Goal: Information Seeking & Learning: Check status

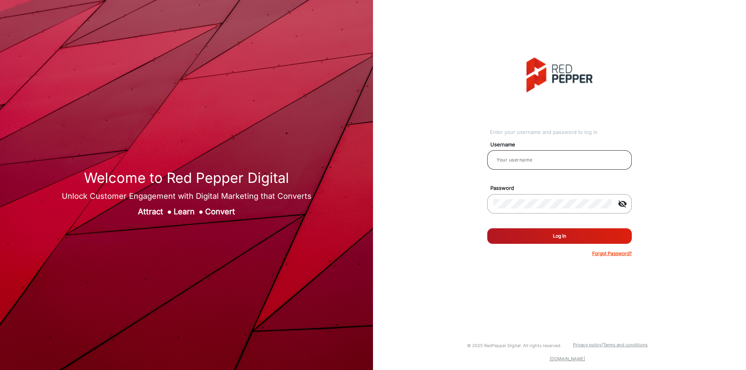
type input "[PERSON_NAME]"
click at [568, 161] on input "[PERSON_NAME]" at bounding box center [560, 160] width 132 height 9
drag, startPoint x: 568, startPoint y: 161, endPoint x: 528, endPoint y: 152, distance: 40.8
drag, startPoint x: 528, startPoint y: 152, endPoint x: 520, endPoint y: 160, distance: 11.6
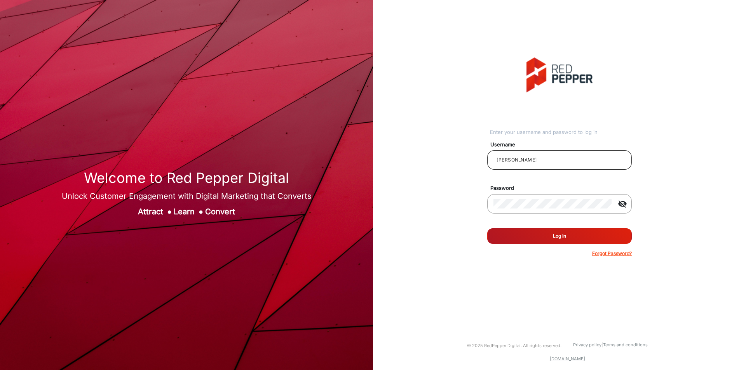
click at [520, 160] on input "[PERSON_NAME]" at bounding box center [560, 160] width 132 height 9
click at [538, 234] on button "Log In" at bounding box center [560, 237] width 145 height 16
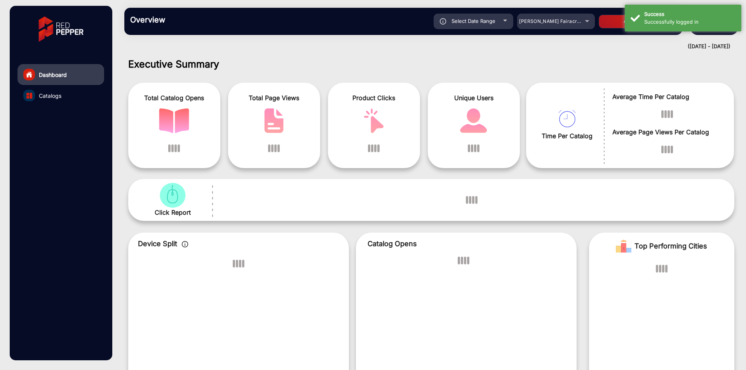
scroll to position [6, 0]
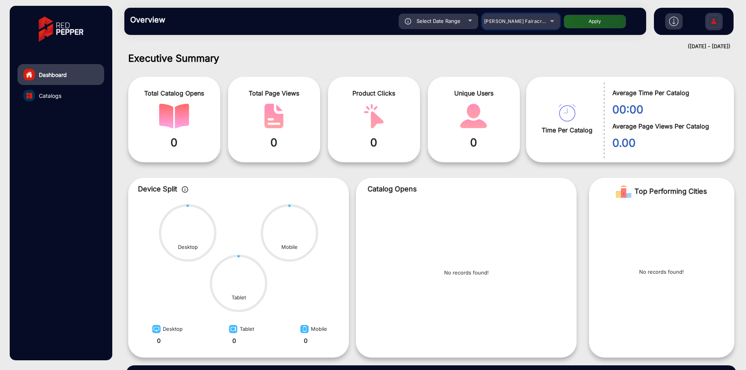
click at [508, 21] on span "[PERSON_NAME] Fairacre Farms" at bounding box center [522, 21] width 77 height 6
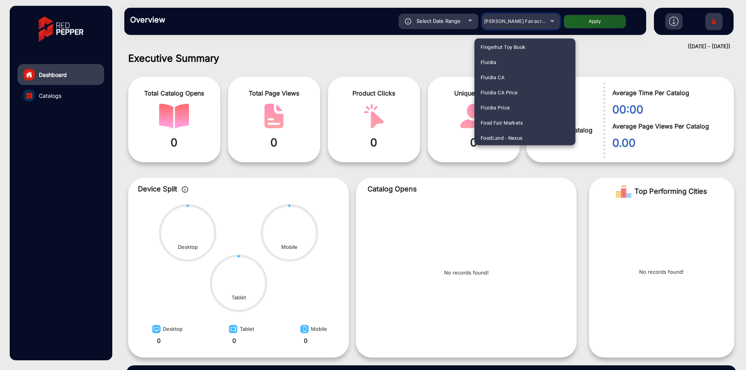
scroll to position [431, 0]
click at [507, 65] on mat-option "Fluidra" at bounding box center [525, 58] width 101 height 15
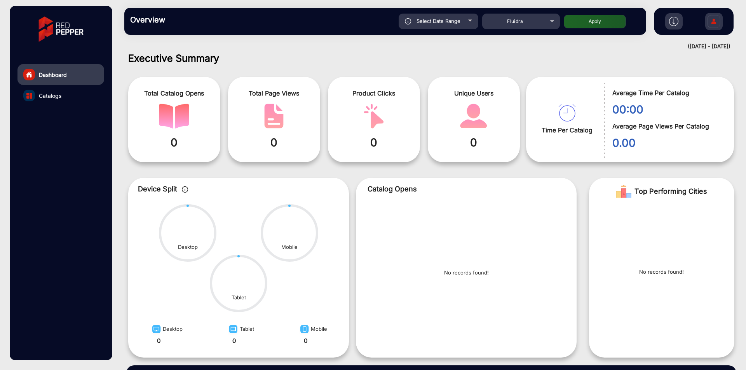
click at [442, 25] on div "Select Date Range" at bounding box center [439, 22] width 80 height 16
type input "[DATE]"
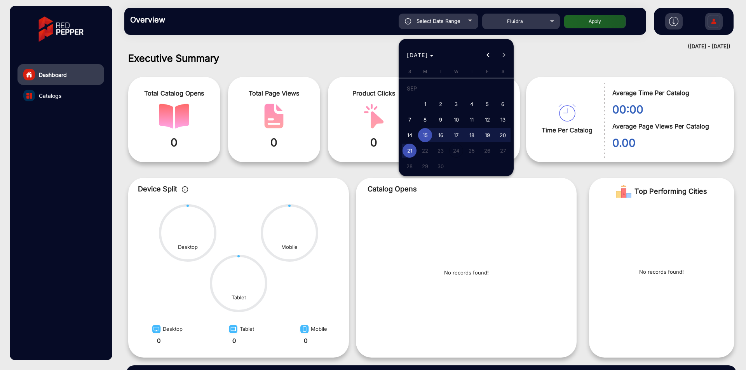
click at [454, 134] on span "17" at bounding box center [456, 135] width 14 height 14
type input "[DATE]"
click at [472, 132] on span "18" at bounding box center [472, 135] width 14 height 14
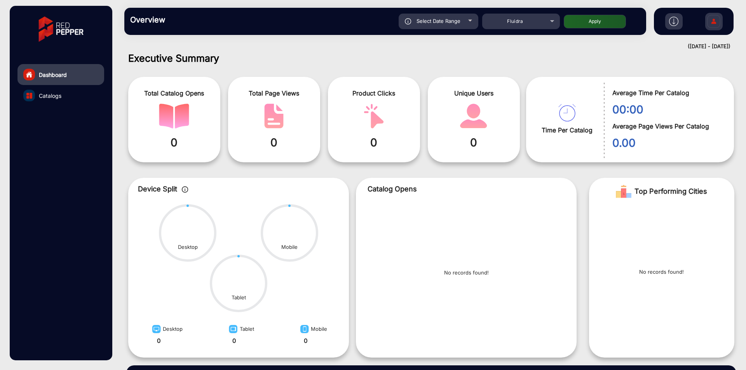
click at [601, 17] on button "Apply" at bounding box center [595, 22] width 62 height 14
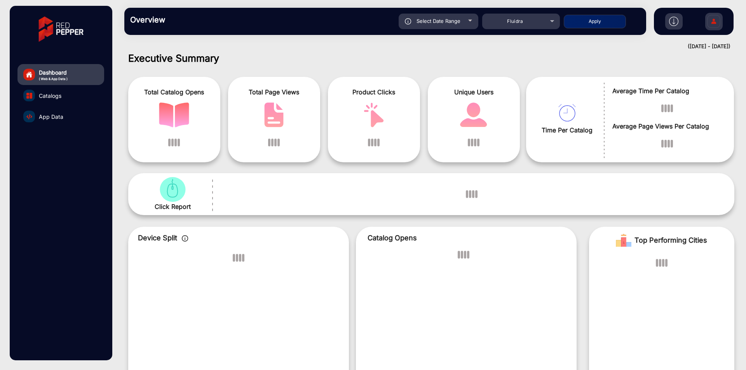
click at [465, 21] on div "Select Date Range" at bounding box center [439, 22] width 80 height 16
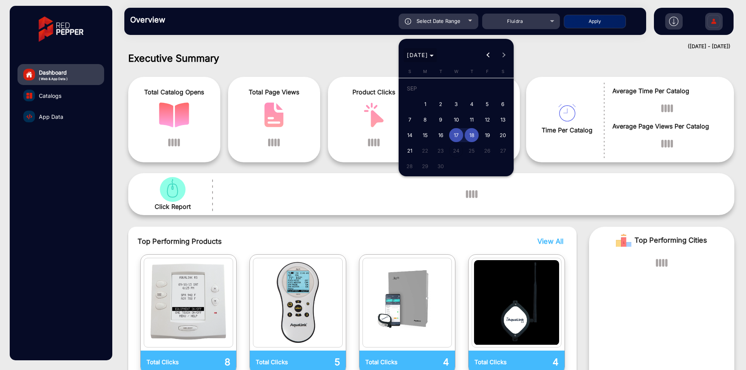
click at [434, 52] on span "[DATE]" at bounding box center [420, 55] width 27 height 8
click at [575, 75] on div at bounding box center [373, 185] width 746 height 370
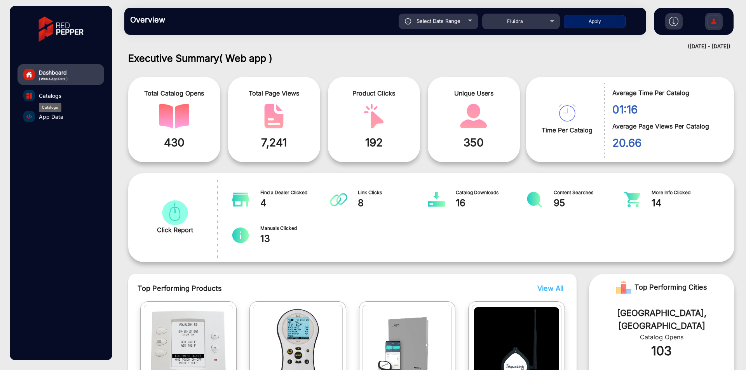
click at [59, 103] on div "Catalogs" at bounding box center [50, 107] width 23 height 9
click at [57, 116] on span "App Data" at bounding box center [51, 117] width 24 height 8
click at [57, 96] on span "Catalogs" at bounding box center [50, 96] width 23 height 8
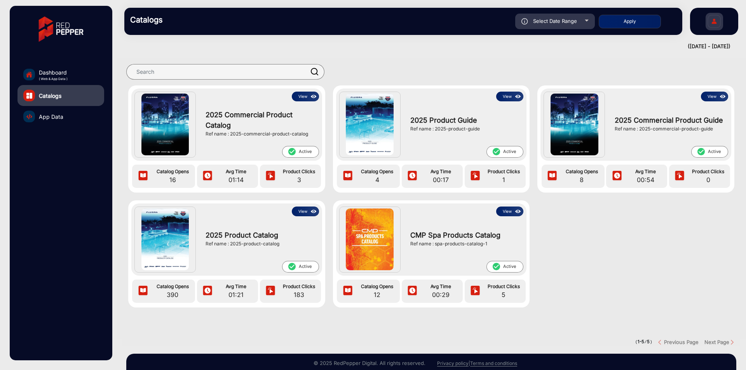
click at [548, 19] on span "Select Date Range" at bounding box center [555, 21] width 44 height 6
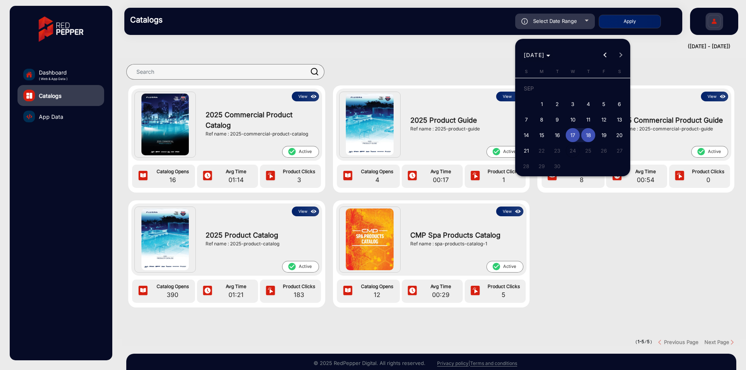
click at [545, 49] on span "Choose month and year" at bounding box center [537, 55] width 33 height 19
click at [479, 80] on div at bounding box center [373, 185] width 746 height 370
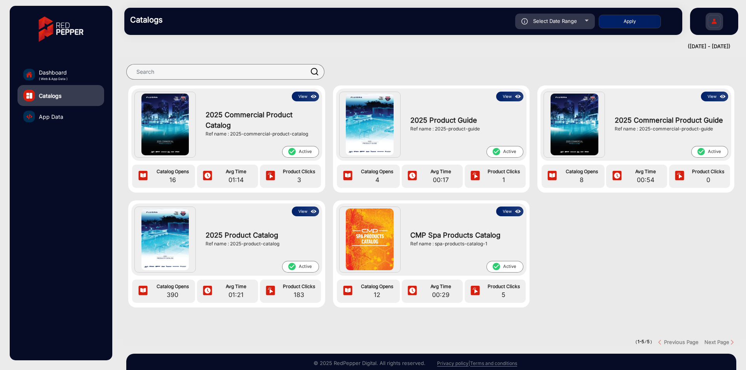
click at [309, 95] on img at bounding box center [313, 97] width 9 height 9
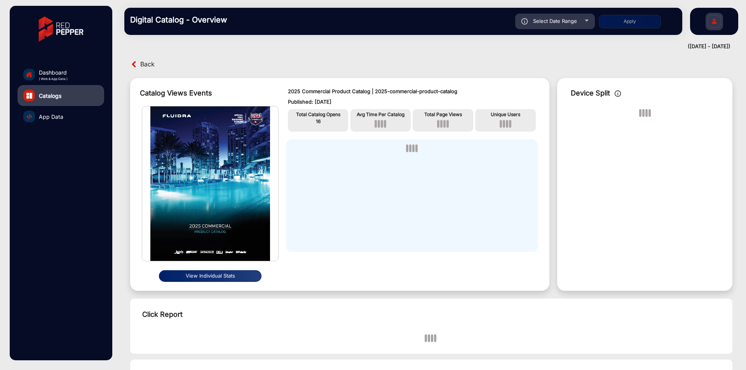
click at [571, 23] on span "Select Date Range" at bounding box center [555, 21] width 44 height 6
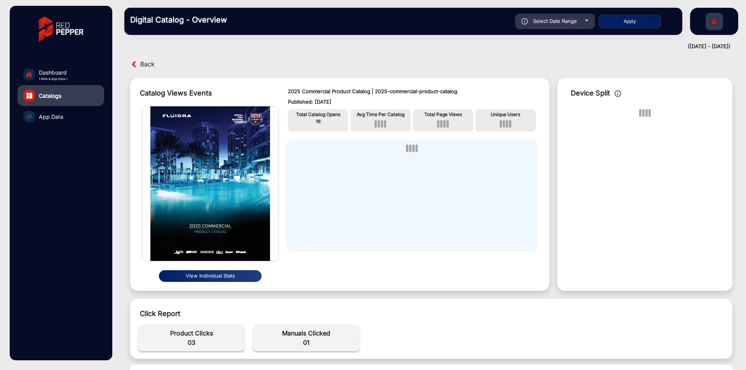
click at [567, 23] on span "Select Date Range" at bounding box center [555, 21] width 44 height 6
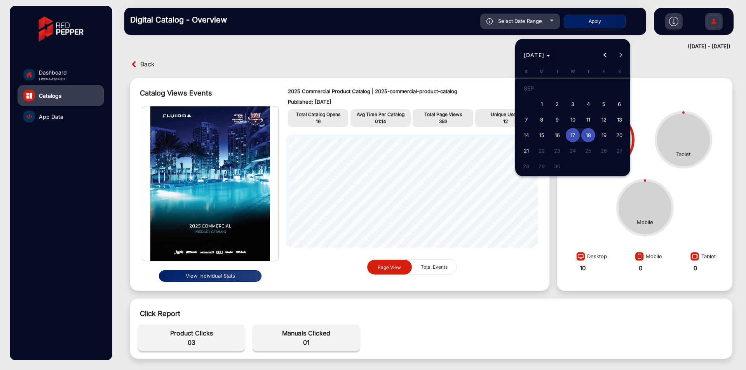
click at [549, 49] on span "Choose month and year" at bounding box center [537, 55] width 33 height 19
click at [391, 59] on div at bounding box center [373, 185] width 746 height 370
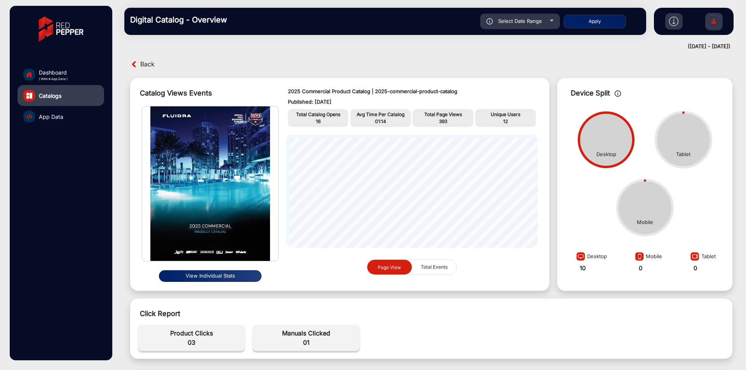
click at [520, 21] on span "Select Date Range" at bounding box center [520, 21] width 44 height 6
type input "[DATE]"
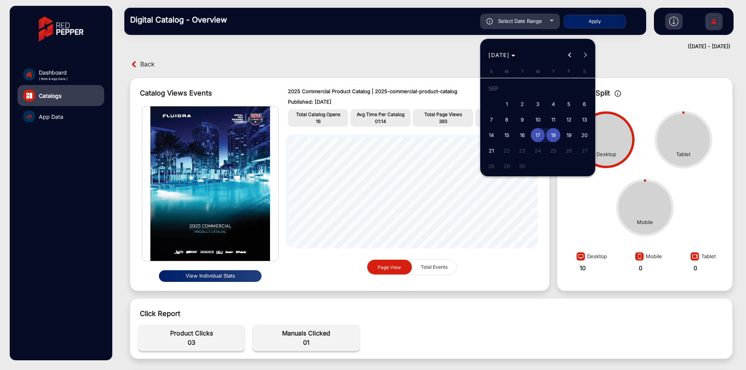
click at [519, 52] on span "Choose month and year" at bounding box center [502, 55] width 33 height 19
click at [555, 152] on span "2024" at bounding box center [552, 157] width 24 height 14
click at [550, 122] on span "NOV" at bounding box center [552, 126] width 24 height 14
click at [514, 49] on span "Choose month and year" at bounding box center [502, 55] width 33 height 19
click at [583, 151] on span "2025" at bounding box center [579, 157] width 24 height 14
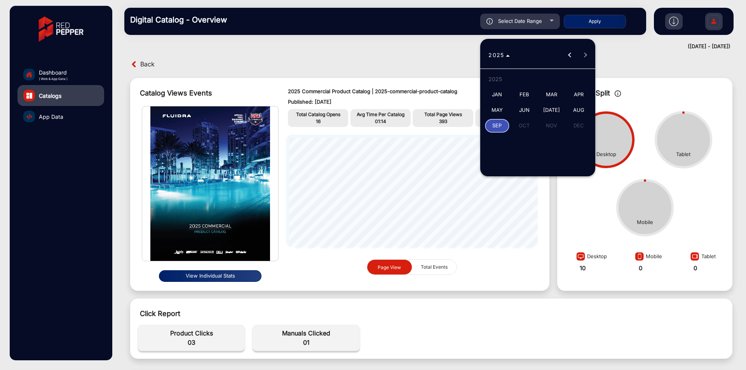
click at [501, 124] on span "SEP" at bounding box center [497, 126] width 24 height 14
click at [516, 51] on span "[DATE]" at bounding box center [502, 55] width 27 height 8
click at [425, 274] on div at bounding box center [373, 185] width 746 height 370
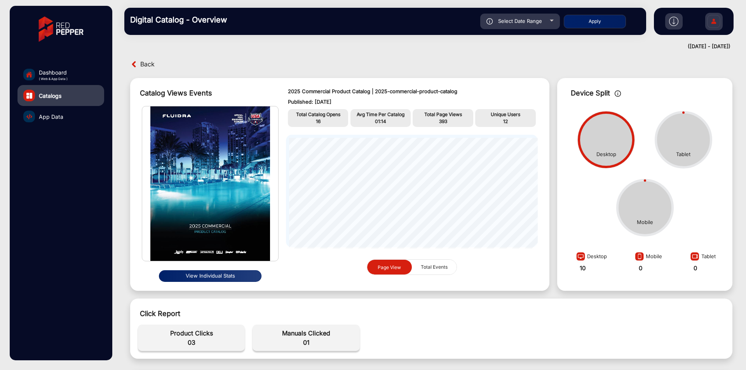
click at [428, 270] on span "Total Events" at bounding box center [434, 267] width 36 height 15
click at [406, 274] on button "Page View" at bounding box center [389, 267] width 45 height 15
click at [425, 270] on span "Total Events" at bounding box center [434, 267] width 36 height 15
click at [391, 267] on span "Page View" at bounding box center [389, 267] width 23 height 6
click at [427, 267] on span "Total Events" at bounding box center [434, 267] width 36 height 15
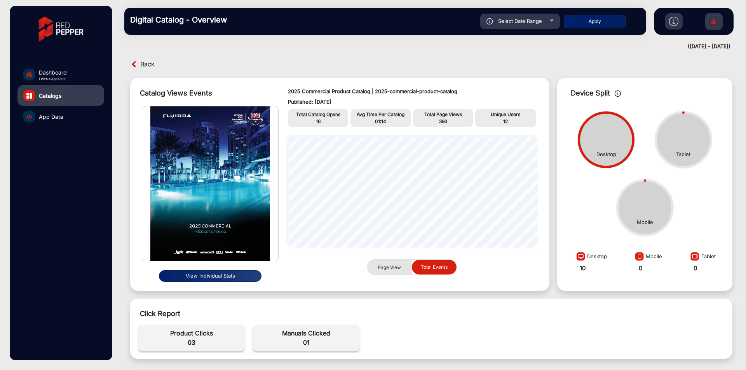
click at [393, 268] on span "Page View" at bounding box center [389, 267] width 23 height 6
drag, startPoint x: 156, startPoint y: 330, endPoint x: 353, endPoint y: 344, distance: 197.2
click at [352, 344] on div "Total Catalog opens 00 Overall Sessions 00 Avg Page Views Per Catalog 00 Total …" at bounding box center [431, 338] width 595 height 34
click at [397, 337] on div "Total Catalog opens 00 Overall Sessions 00 Avg Page Views Per Catalog 00 Total …" at bounding box center [431, 338] width 595 height 34
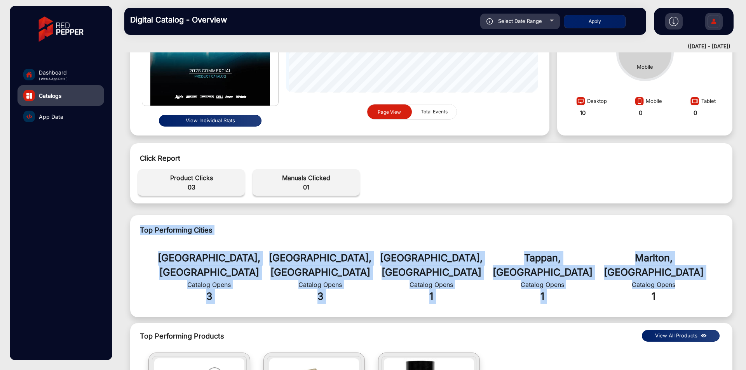
drag, startPoint x: 135, startPoint y: 220, endPoint x: 703, endPoint y: 273, distance: 570.8
click at [703, 273] on div "Top Performing Cities [GEOGRAPHIC_DATA], [GEOGRAPHIC_DATA] Catalog Opens 3 [GEO…" at bounding box center [431, 266] width 603 height 103
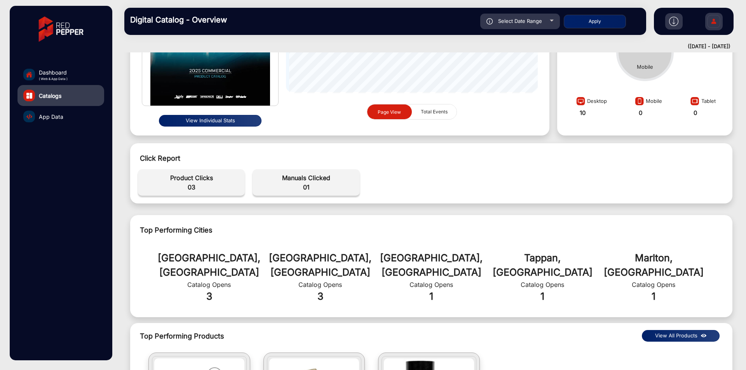
click at [700, 290] on div "1" at bounding box center [653, 297] width 111 height 15
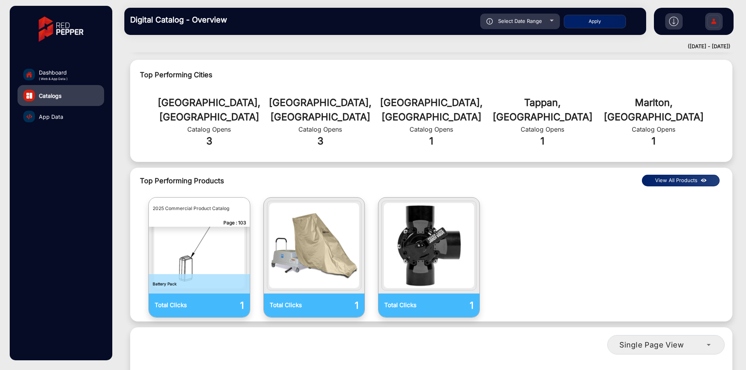
click at [193, 176] on span "Top Performing Products" at bounding box center [365, 181] width 451 height 10
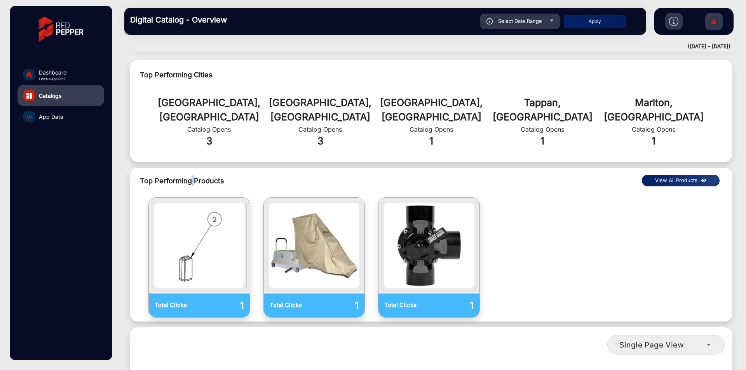
click at [193, 176] on span "Top Performing Products" at bounding box center [365, 181] width 451 height 10
click at [224, 176] on span "Top Performing Products" at bounding box center [365, 181] width 451 height 10
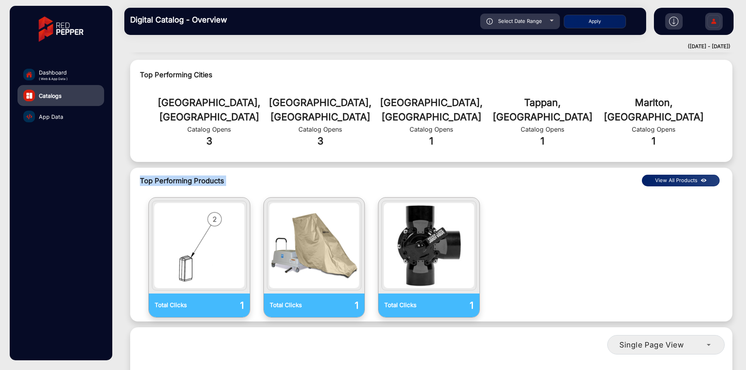
click at [224, 176] on span "Top Performing Products" at bounding box center [365, 181] width 451 height 10
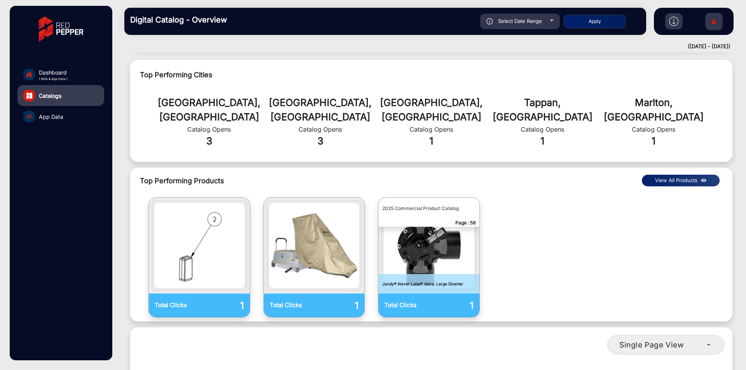
click at [586, 248] on div "Total Clicks 1 Total Clicks 1 Total Clicks 1 2025 Commercial Product Catalog Pa…" at bounding box center [443, 257] width 595 height 121
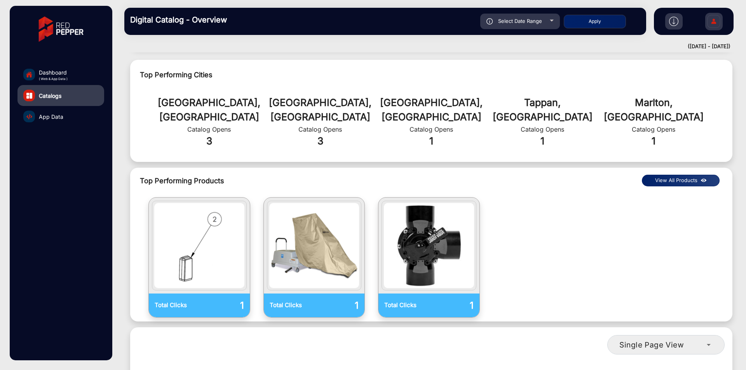
click at [678, 175] on button "View All Products" at bounding box center [681, 181] width 78 height 12
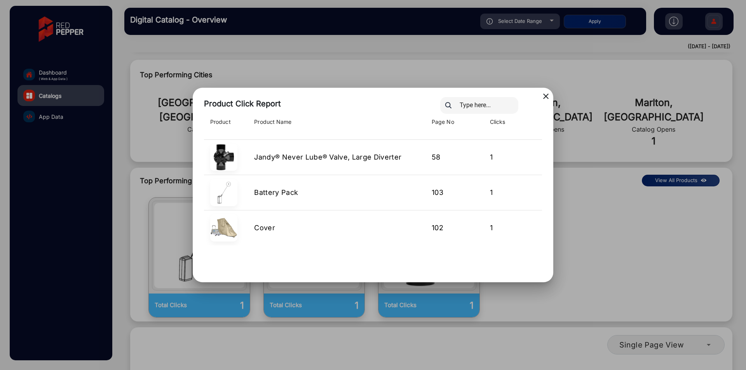
click at [547, 98] on div at bounding box center [491, 105] width 113 height 17
click at [538, 124] on th "Clicks" at bounding box center [513, 129] width 58 height 22
click at [544, 95] on mat-icon "close" at bounding box center [546, 96] width 9 height 9
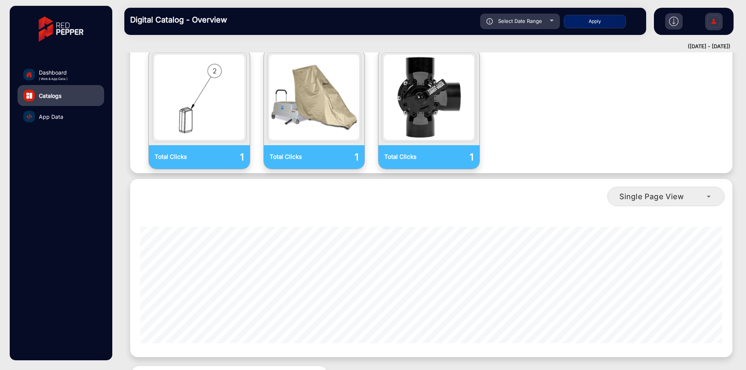
scroll to position [467, 0]
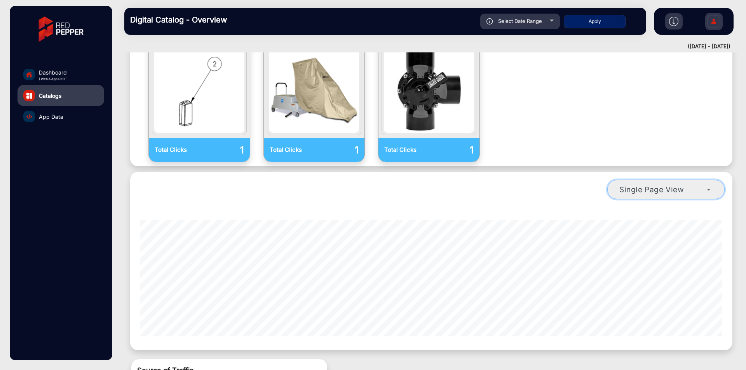
click at [655, 185] on span "Single Page View" at bounding box center [652, 189] width 65 height 9
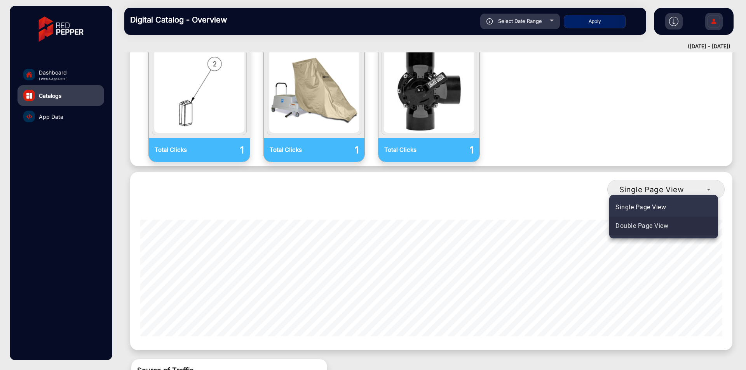
click at [641, 222] on span "Double Page View" at bounding box center [642, 226] width 53 height 9
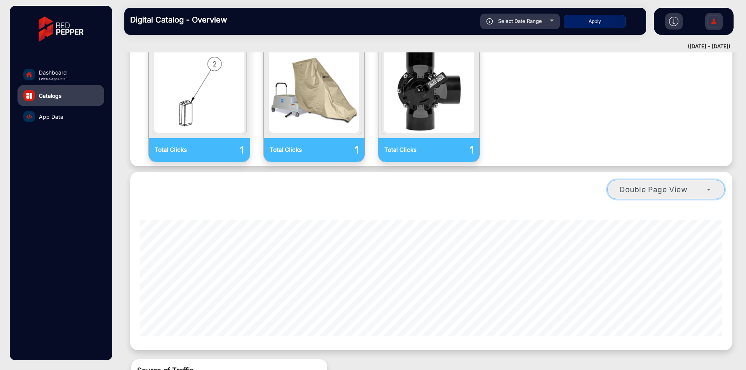
click at [653, 185] on span "Double Page View" at bounding box center [654, 189] width 68 height 9
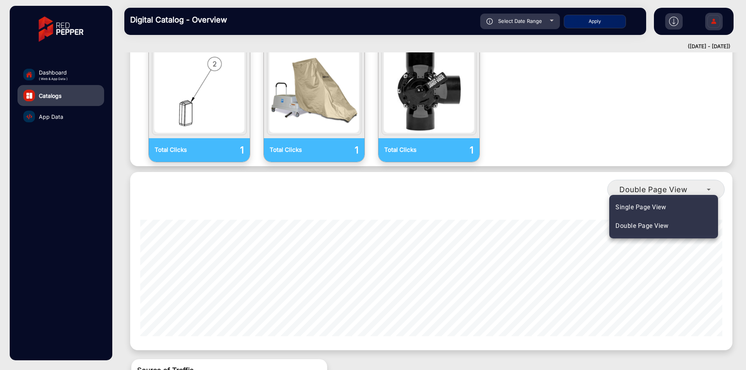
click at [640, 211] on span "Single Page View" at bounding box center [641, 207] width 51 height 9
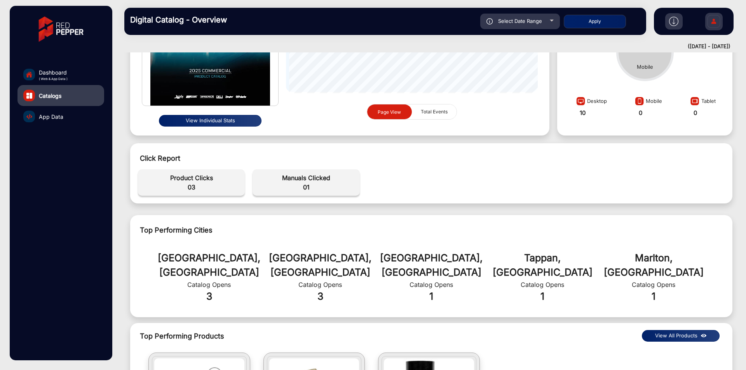
scroll to position [311, 0]
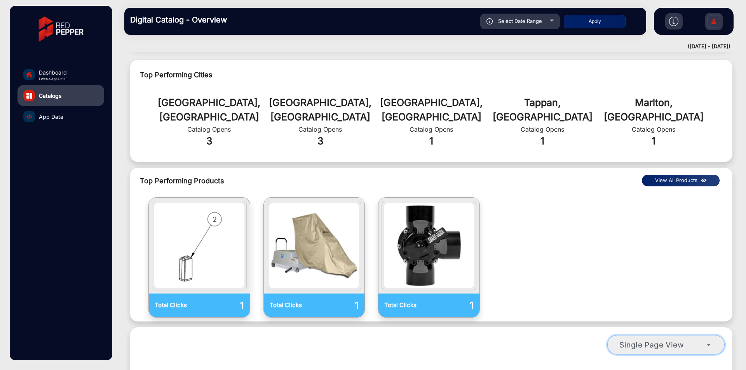
click at [685, 341] on div "Single Page View" at bounding box center [663, 345] width 87 height 9
click at [636, 236] on div at bounding box center [373, 185] width 746 height 370
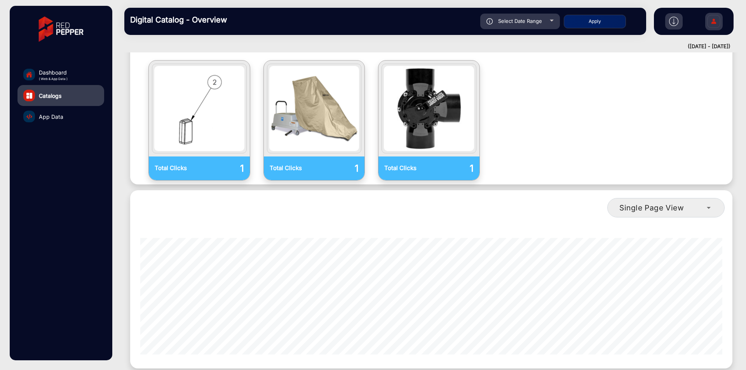
scroll to position [455, 0]
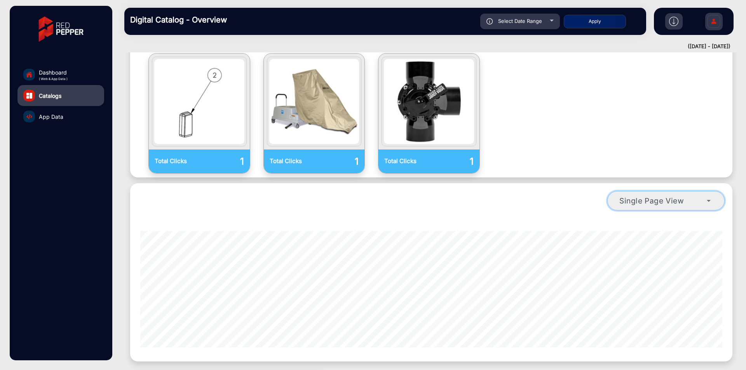
click at [653, 196] on span "Single Page View" at bounding box center [652, 200] width 65 height 9
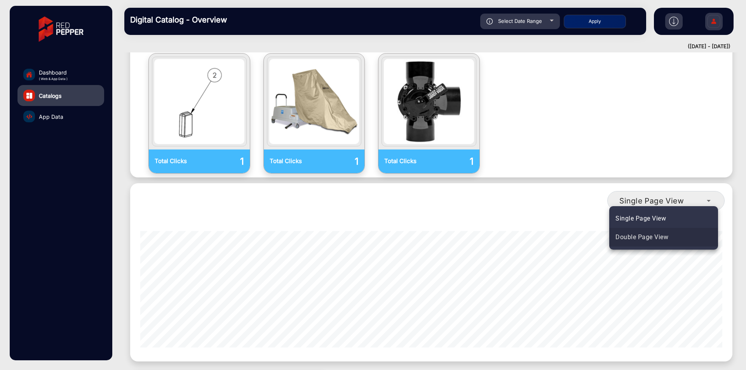
click at [647, 236] on span "Double Page View" at bounding box center [642, 237] width 53 height 9
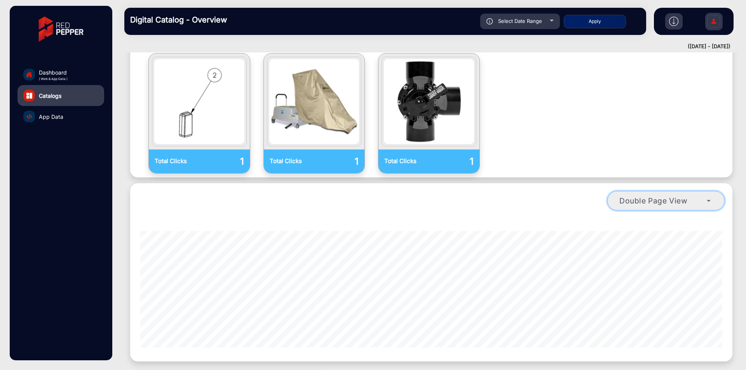
click at [658, 196] on span "Double Page View" at bounding box center [654, 200] width 68 height 9
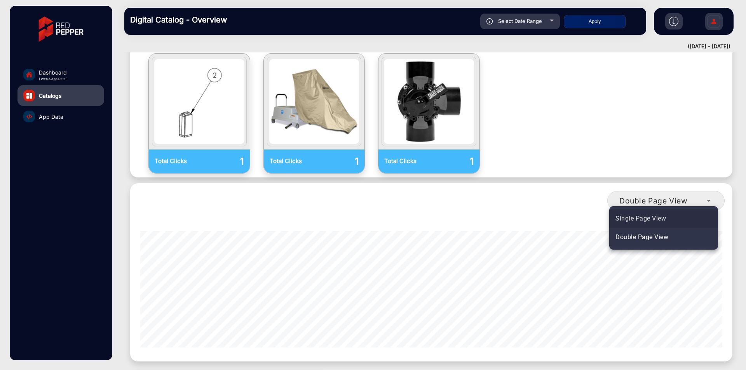
click at [651, 225] on mat-option "Single Page View" at bounding box center [664, 219] width 109 height 19
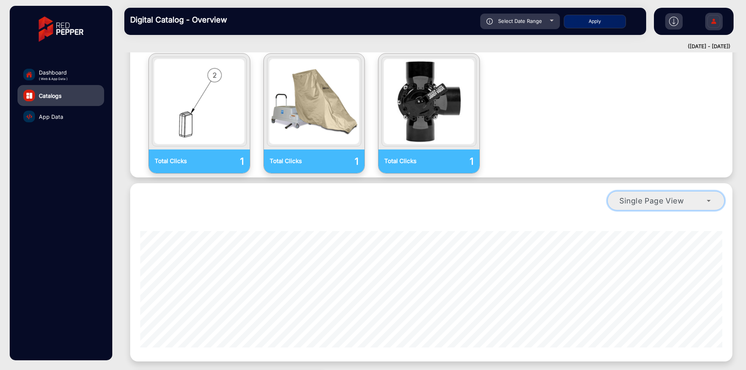
click at [659, 196] on span "Single Page View" at bounding box center [652, 200] width 65 height 9
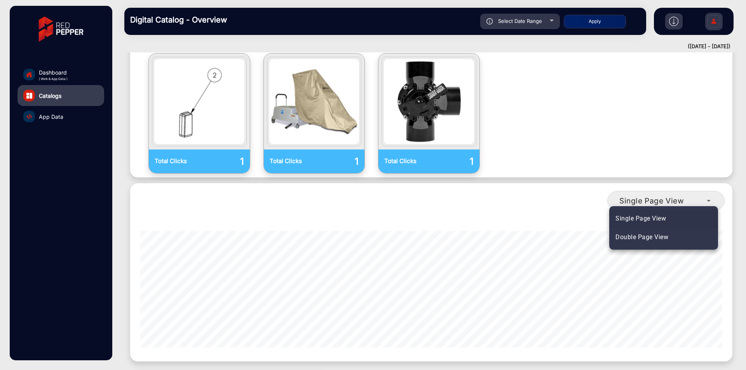
click at [654, 221] on span "Single Page View" at bounding box center [641, 218] width 51 height 9
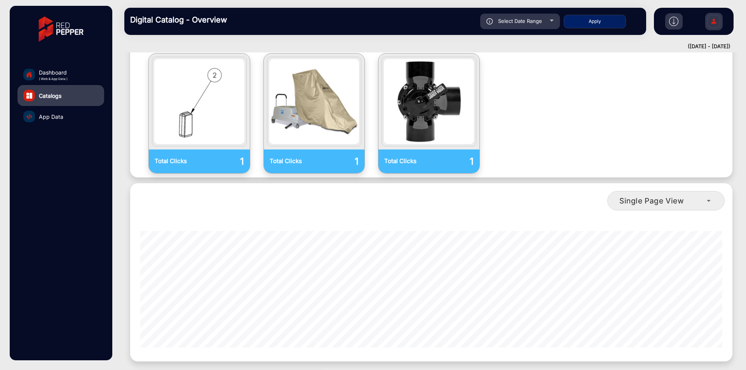
click at [665, 187] on div "Single Page View" at bounding box center [431, 200] width 595 height 27
click at [664, 196] on span "Single Page View" at bounding box center [652, 200] width 65 height 9
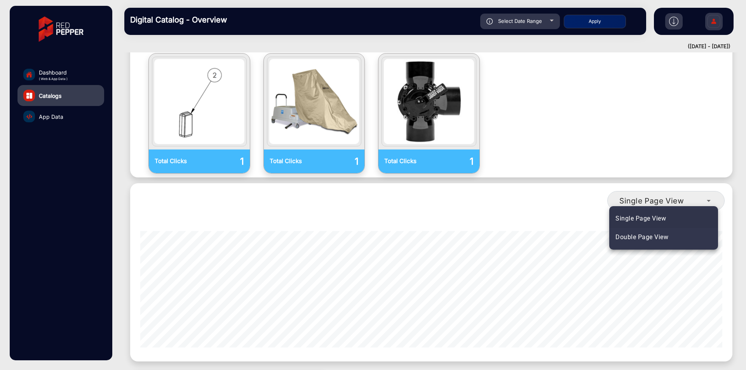
click at [657, 227] on mat-option "Single Page View" at bounding box center [664, 219] width 109 height 19
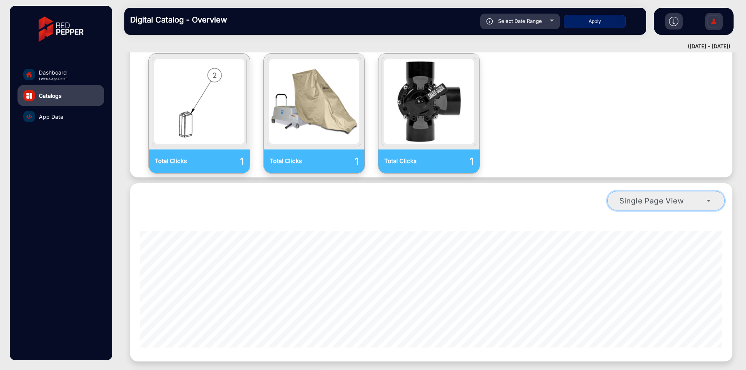
click at [666, 196] on span "Single Page View" at bounding box center [652, 200] width 65 height 9
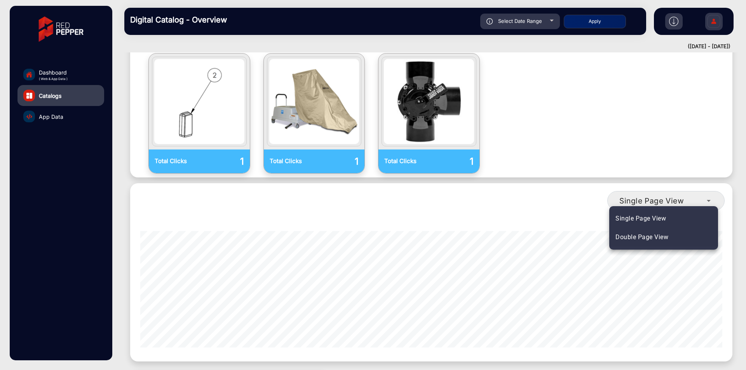
click at [659, 237] on span "Double Page View" at bounding box center [642, 237] width 53 height 9
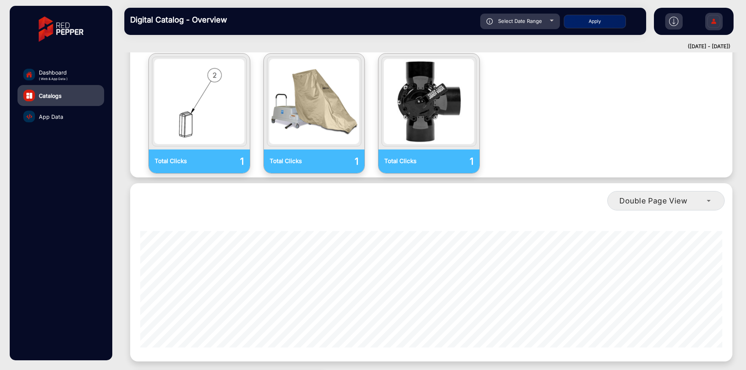
click at [73, 73] on link "Dashboard ( Web & App Data )" at bounding box center [60, 74] width 87 height 21
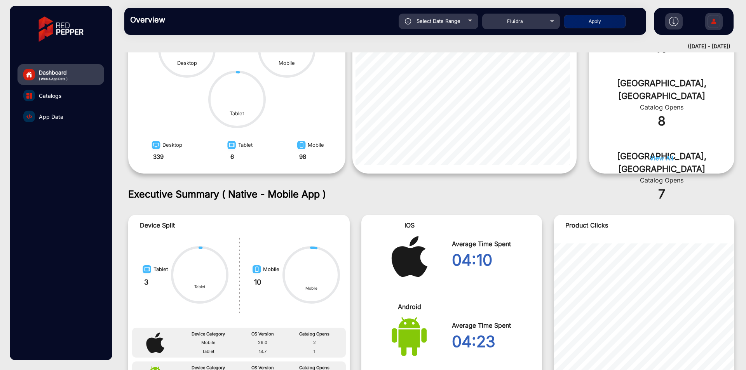
scroll to position [6, 0]
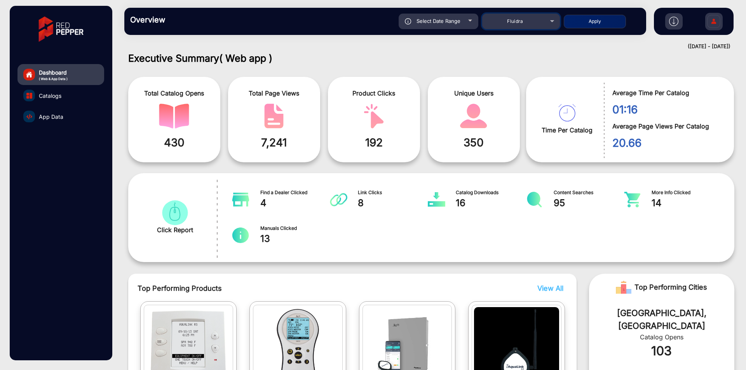
click at [537, 22] on div "Fluidra" at bounding box center [515, 21] width 62 height 9
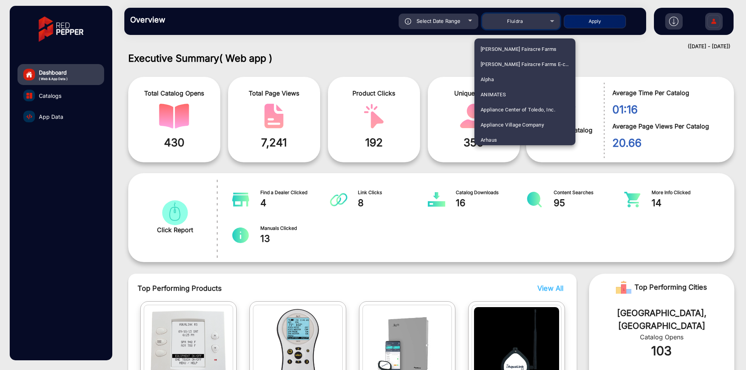
scroll to position [351, 0]
